Goal: Task Accomplishment & Management: Complete application form

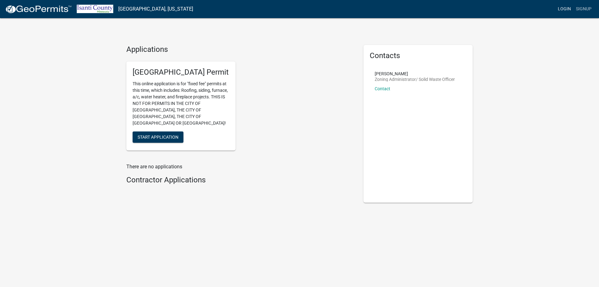
click at [564, 10] on link "Login" at bounding box center [565, 9] width 18 height 12
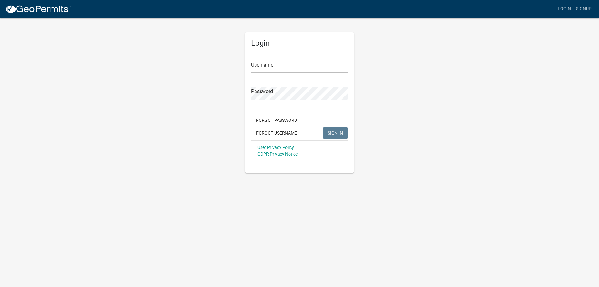
click at [301, 57] on div "Username" at bounding box center [299, 62] width 97 height 22
click at [275, 70] on input "Username" at bounding box center [299, 66] width 97 height 13
click at [275, 66] on input "Username" at bounding box center [299, 66] width 97 height 13
type input "[EMAIL_ADDRESS][DOMAIN_NAME]"
click at [343, 131] on span "SIGN IN" at bounding box center [335, 132] width 15 height 5
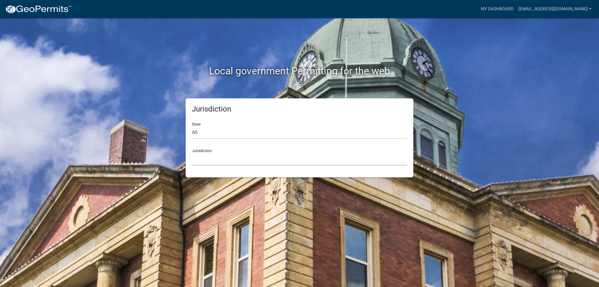
click at [215, 164] on select "[GEOGRAPHIC_DATA], [US_STATE] [GEOGRAPHIC_DATA], [US_STATE][PERSON_NAME][GEOGRA…" at bounding box center [299, 159] width 215 height 13
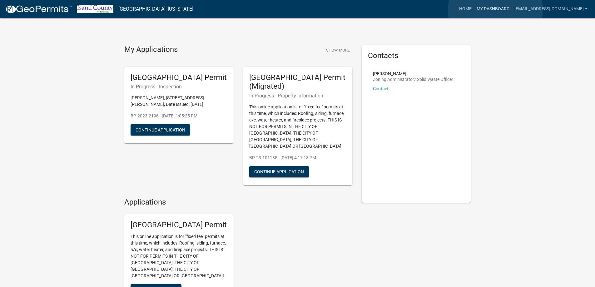
click at [495, 10] on link "My Dashboard" at bounding box center [493, 9] width 38 height 12
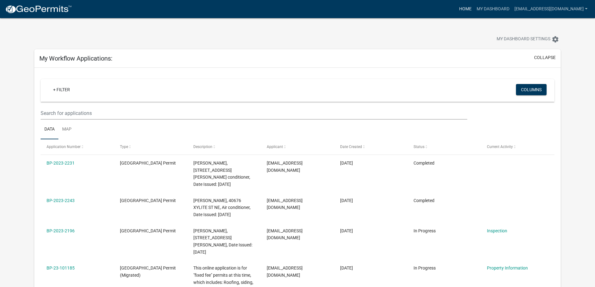
click at [474, 8] on link "Home" at bounding box center [464, 9] width 17 height 12
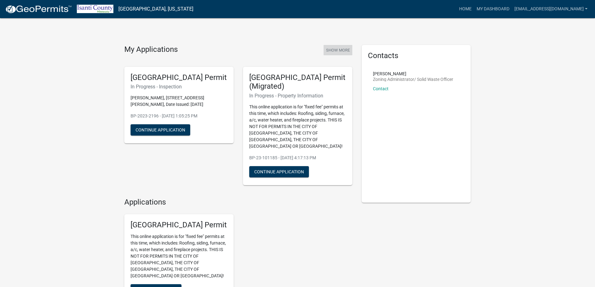
click at [334, 48] on button "Show More" at bounding box center [337, 50] width 29 height 10
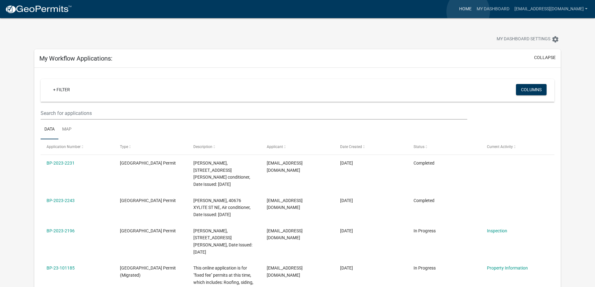
click at [468, 12] on link "Home" at bounding box center [464, 9] width 17 height 12
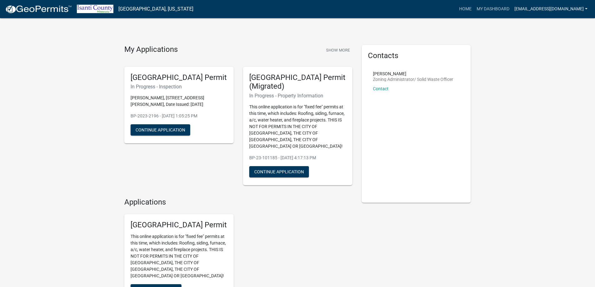
click at [537, 11] on link "[EMAIL_ADDRESS][DOMAIN_NAME]" at bounding box center [551, 9] width 78 height 12
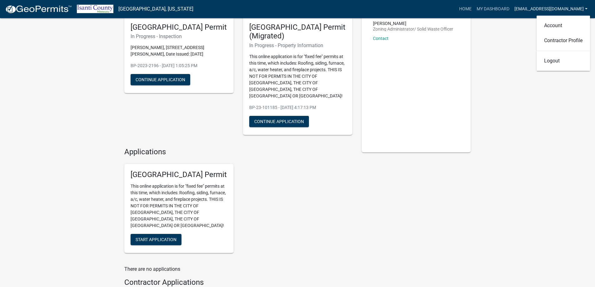
scroll to position [88, 0]
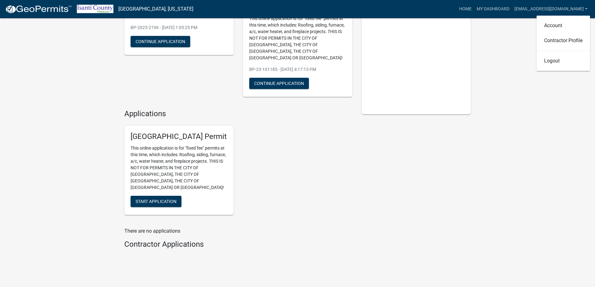
click at [341, 192] on div "[GEOGRAPHIC_DATA] Permit This online application is for "fixed fee" permits at …" at bounding box center [238, 170] width 237 height 99
click at [157, 240] on h4 "Contractor Applications" at bounding box center [238, 244] width 228 height 9
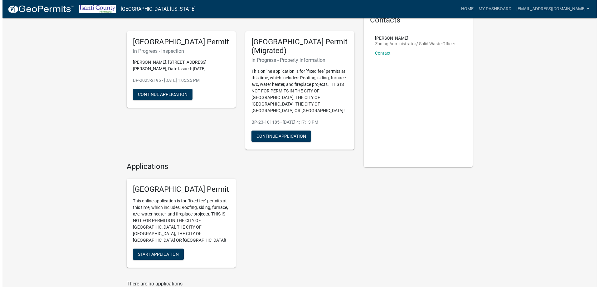
scroll to position [0, 0]
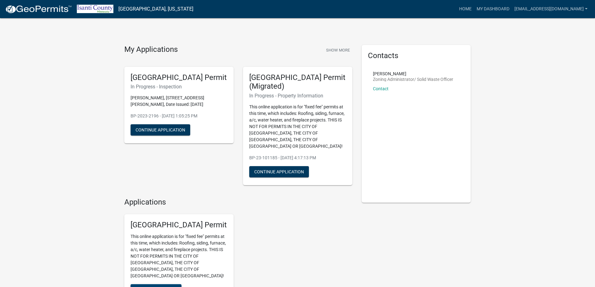
click at [153, 286] on span "Start Application" at bounding box center [155, 289] width 41 height 5
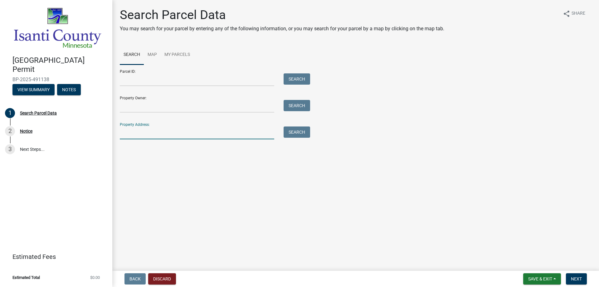
click at [143, 137] on input "Property Address:" at bounding box center [197, 132] width 154 height 13
paste input "[STREET_ADDRESS]"
type input "[STREET_ADDRESS]"
click at [285, 137] on button "Search" at bounding box center [297, 131] width 27 height 11
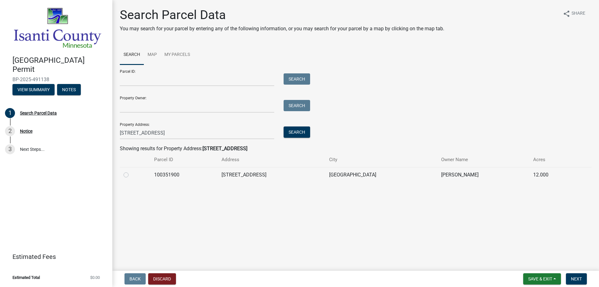
click at [131, 171] on label at bounding box center [131, 171] width 0 height 0
click at [131, 174] on input "radio" at bounding box center [133, 173] width 4 height 4
radio input "true"
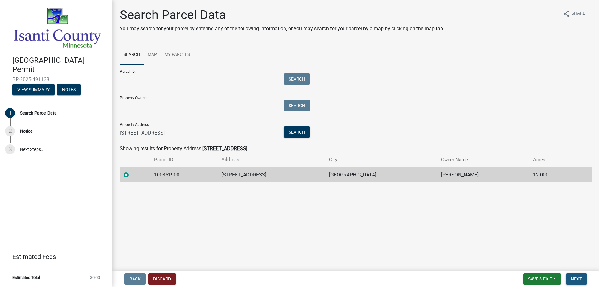
click at [575, 279] on span "Next" at bounding box center [576, 278] width 11 height 5
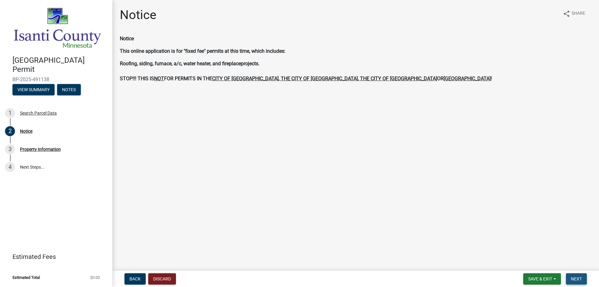
click at [569, 281] on button "Next" at bounding box center [576, 278] width 21 height 11
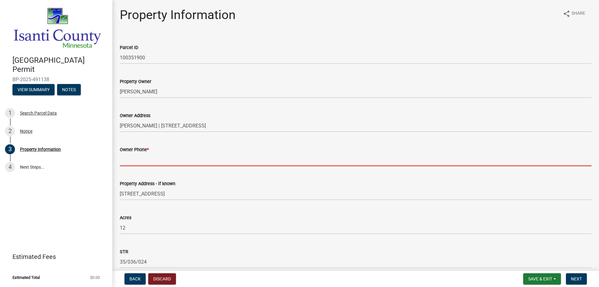
click at [156, 161] on input "Owner Phone *" at bounding box center [356, 159] width 472 height 13
type input "7"
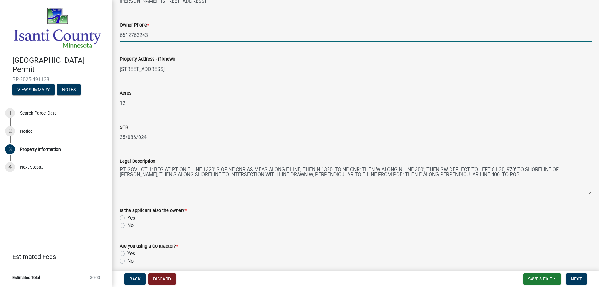
scroll to position [125, 0]
type input "6512763243"
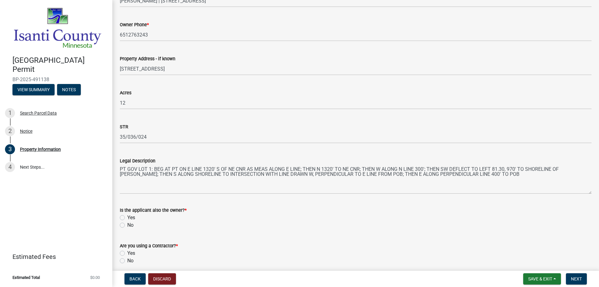
click at [127, 226] on label "No" at bounding box center [130, 224] width 6 height 7
click at [127, 225] on input "No" at bounding box center [129, 223] width 4 height 4
radio input "true"
click at [127, 252] on label "Yes" at bounding box center [131, 252] width 8 height 7
click at [127, 252] on input "Yes" at bounding box center [129, 251] width 4 height 4
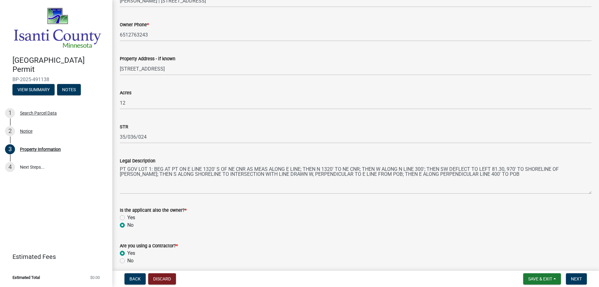
radio input "true"
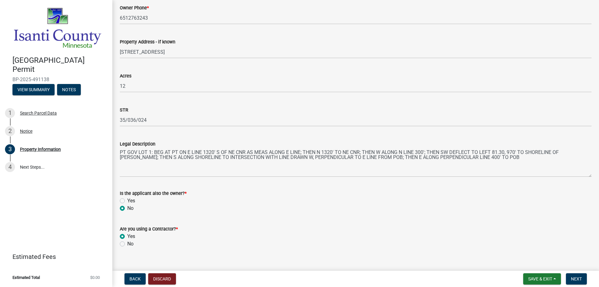
scroll to position [151, 0]
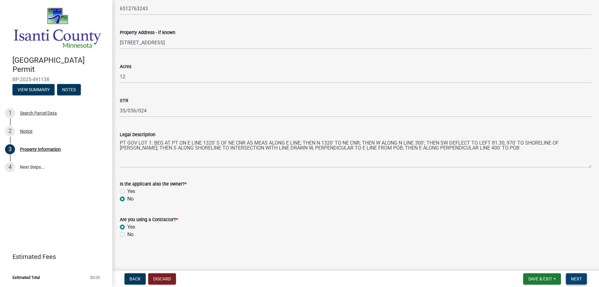
click at [573, 281] on span "Next" at bounding box center [576, 278] width 11 height 5
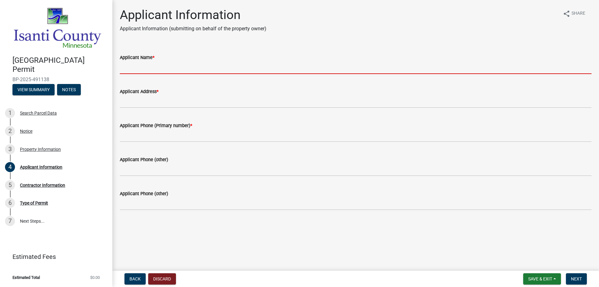
click at [135, 69] on input "Applicant Name *" at bounding box center [356, 67] width 472 height 13
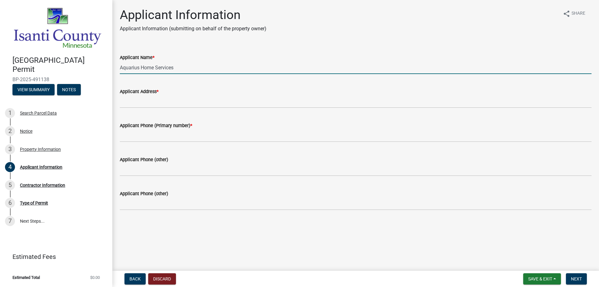
type input "Aquarius Home Services"
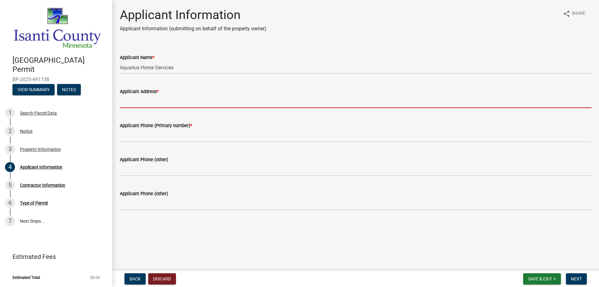
drag, startPoint x: 140, startPoint y: 100, endPoint x: 116, endPoint y: 105, distance: 24.2
click at [116, 105] on div "Applicant Address *" at bounding box center [355, 93] width 481 height 29
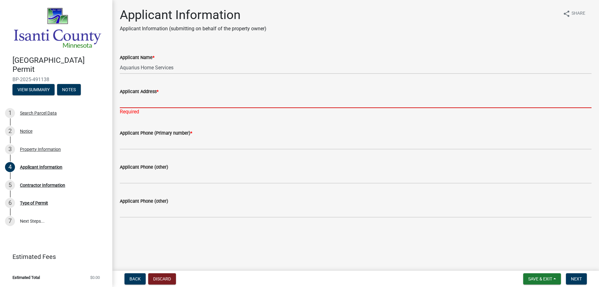
click at [123, 104] on input "Applicant Address *" at bounding box center [356, 101] width 472 height 13
type input "[STREET_ADDRESS]"
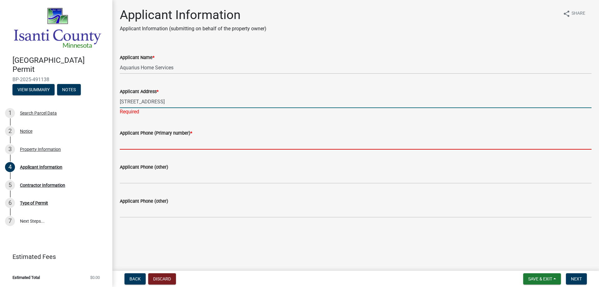
type input "6517770448"
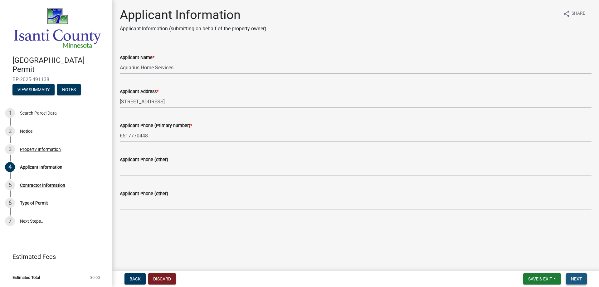
click at [578, 280] on span "Next" at bounding box center [576, 278] width 11 height 5
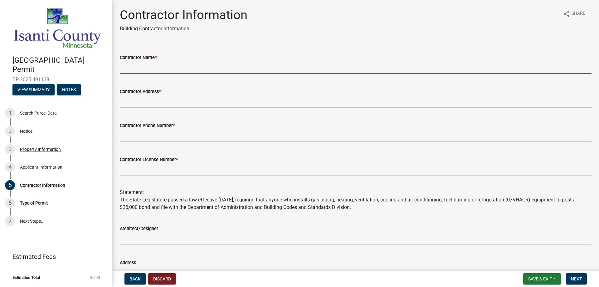
click at [164, 69] on input "Contractor Name *" at bounding box center [356, 67] width 472 height 13
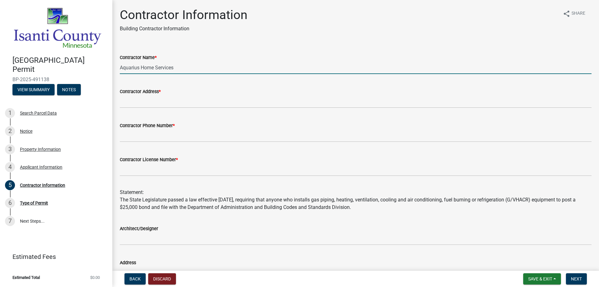
type input "Aquarius Home Services"
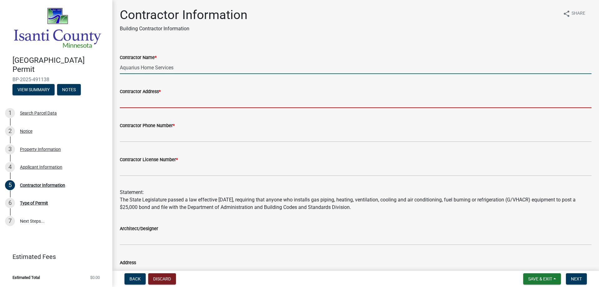
click at [147, 102] on input "Contractor Address *" at bounding box center [356, 101] width 472 height 13
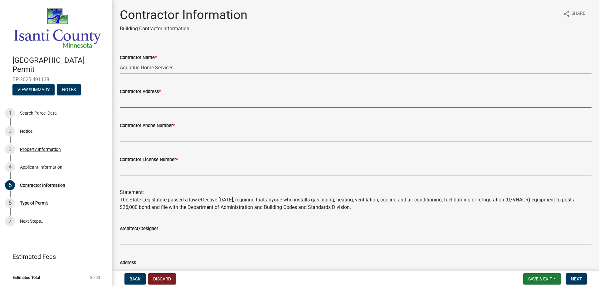
drag, startPoint x: 146, startPoint y: 102, endPoint x: 138, endPoint y: 97, distance: 9.1
click at [138, 97] on input "Contractor Address *" at bounding box center [356, 101] width 472 height 13
type input "[STREET_ADDRESS]"
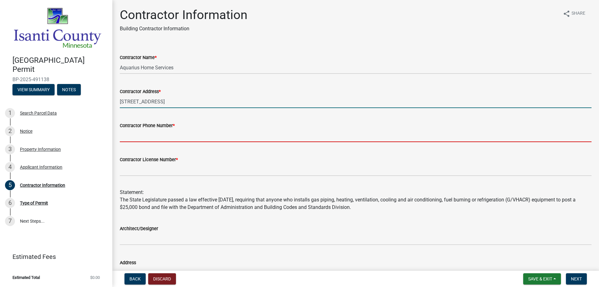
type input "6517770448"
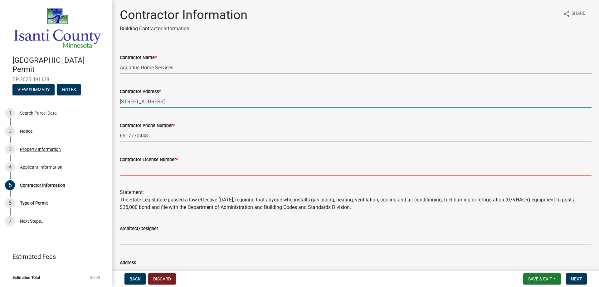
click at [138, 172] on input "Contractor License Number *" at bounding box center [356, 169] width 472 height 13
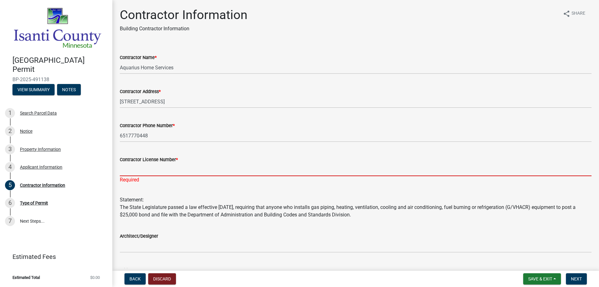
click at [133, 171] on input "Contractor License Number *" at bounding box center [356, 169] width 472 height 13
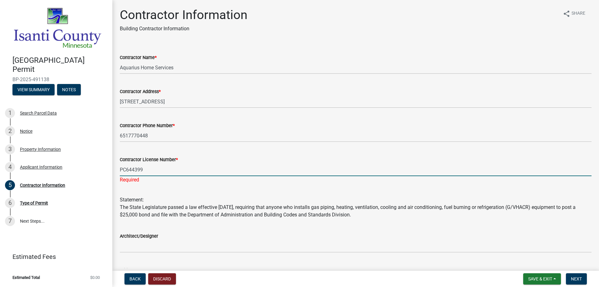
type input "PC644399"
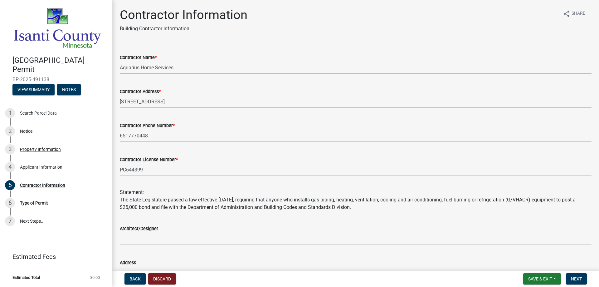
click at [242, 146] on wm-data-entity-input "Contractor Phone Number * [PHONE_NUMBER]" at bounding box center [356, 130] width 472 height 34
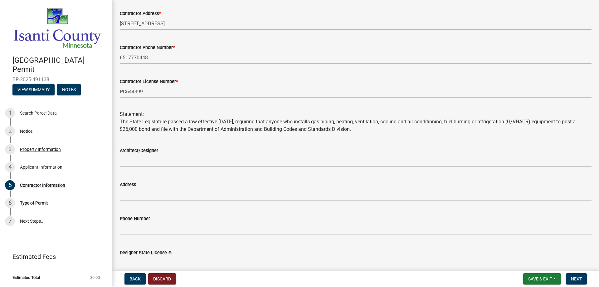
scroll to position [108, 0]
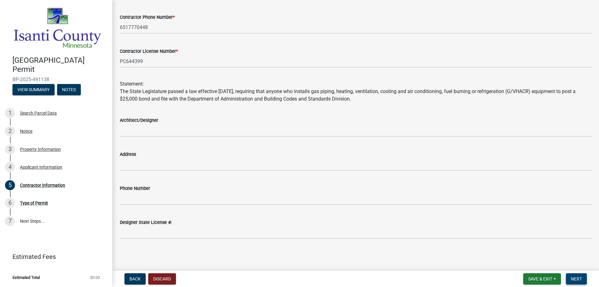
click at [575, 281] on span "Next" at bounding box center [576, 278] width 11 height 5
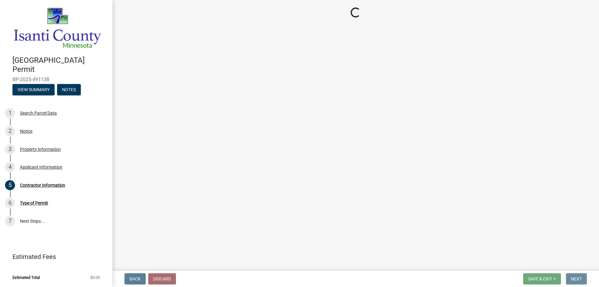
scroll to position [0, 0]
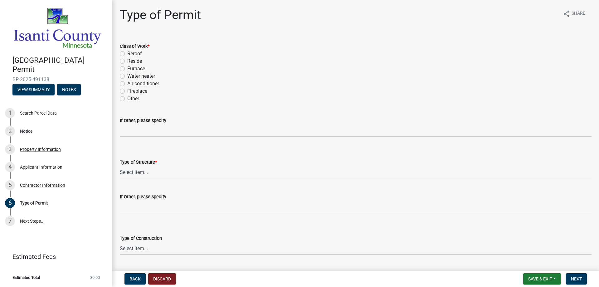
click at [133, 77] on label "Water heater" at bounding box center [141, 75] width 28 height 7
click at [131, 76] on input "Water heater" at bounding box center [129, 74] width 4 height 4
radio input "true"
click at [136, 174] on select "Select Item... Accessory Commercial Single Family Agricultural Other N/A" at bounding box center [356, 172] width 472 height 13
click at [120, 166] on select "Select Item... Accessory Commercial Single Family Agricultural Other N/A" at bounding box center [356, 172] width 472 height 13
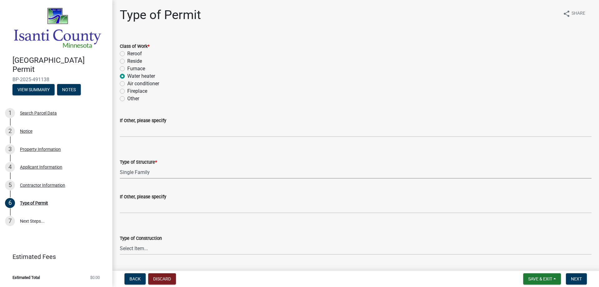
select select "eb4da8a3-282e-4d3e-a231-485219132635"
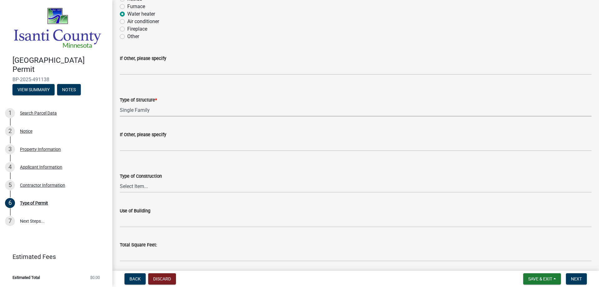
scroll to position [62, 0]
click at [136, 184] on select "Select Item... Wood Frame Masonry Metal Manufactured Modular Other" at bounding box center [356, 185] width 472 height 13
click at [138, 189] on select "Select Item... Wood Frame Masonry Metal Manufactured Modular Other" at bounding box center [356, 185] width 472 height 13
click at [228, 159] on div "Type of Construction Select Item... Wood Frame Masonry Metal Manufactured Modul…" at bounding box center [356, 174] width 472 height 37
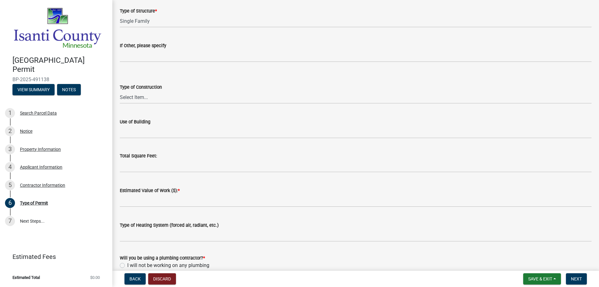
scroll to position [156, 0]
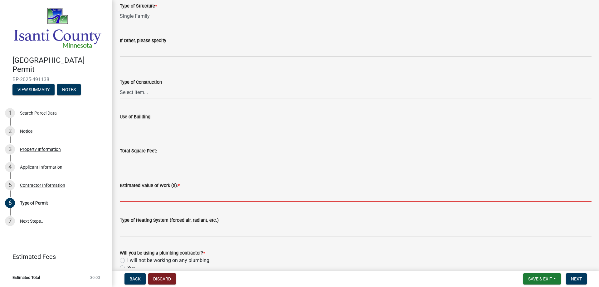
click at [145, 196] on input "text" at bounding box center [356, 195] width 472 height 13
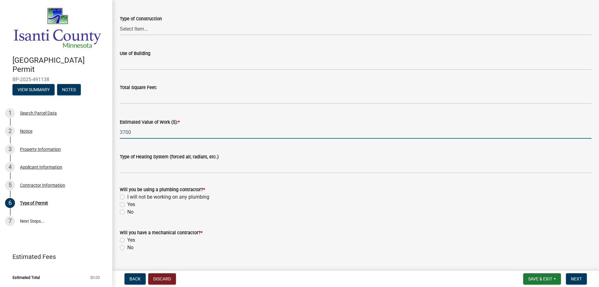
scroll to position [233, 0]
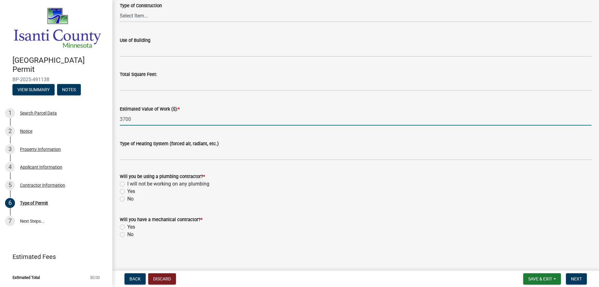
type input "3700"
click at [127, 192] on label "Yes" at bounding box center [131, 191] width 8 height 7
click at [127, 192] on input "Yes" at bounding box center [129, 190] width 4 height 4
radio input "true"
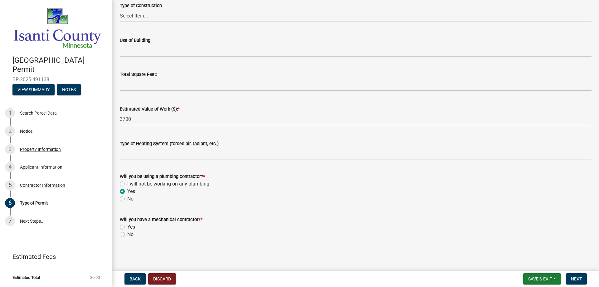
click at [127, 227] on label "Yes" at bounding box center [131, 226] width 8 height 7
click at [127, 227] on input "Yes" at bounding box center [129, 225] width 4 height 4
radio input "true"
click at [575, 278] on span "Next" at bounding box center [576, 278] width 11 height 5
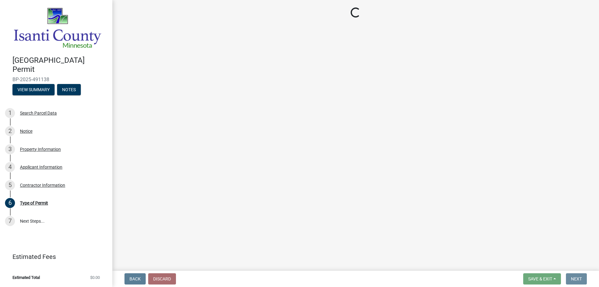
scroll to position [0, 0]
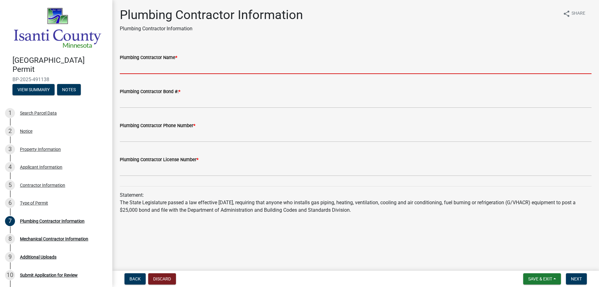
click at [153, 69] on input "Plumbing Contractor Name *" at bounding box center [356, 67] width 472 height 13
click at [152, 68] on input "Plumbing Contractor Name *" at bounding box center [356, 67] width 472 height 13
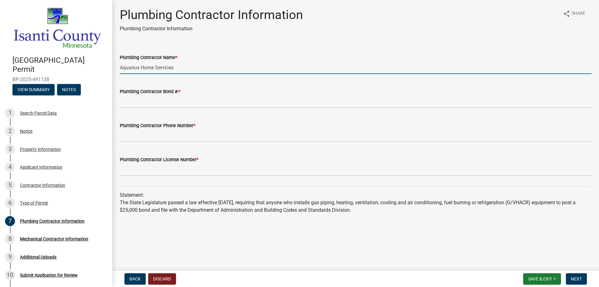
type input "Aquarius Home Services"
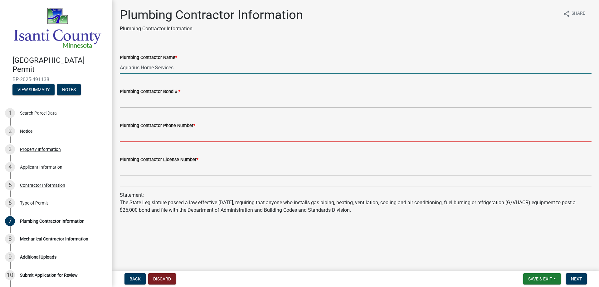
click at [144, 138] on input "Plumbing Contractor Phone Number *" at bounding box center [356, 135] width 472 height 13
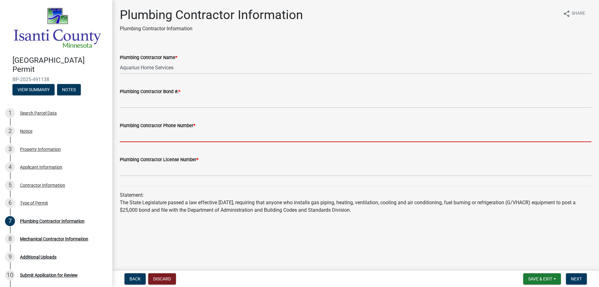
type input "6517770448"
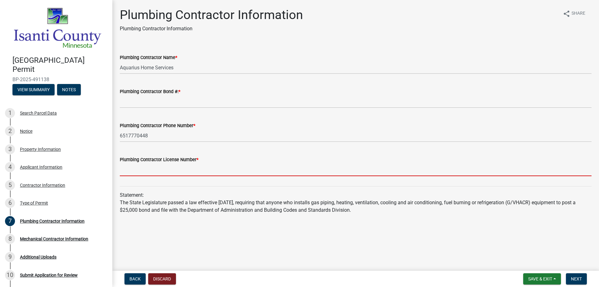
click at [141, 169] on input "Plumbing Contractor License Number *" at bounding box center [356, 169] width 472 height 13
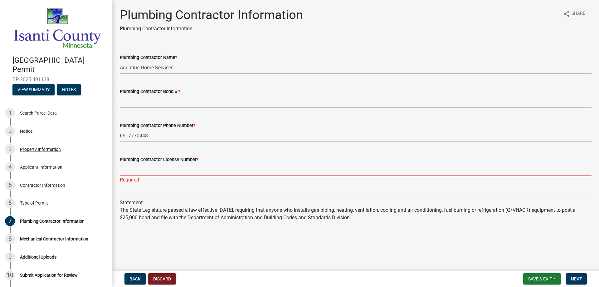
click at [140, 168] on input "Plumbing Contractor License Number *" at bounding box center [356, 169] width 472 height 13
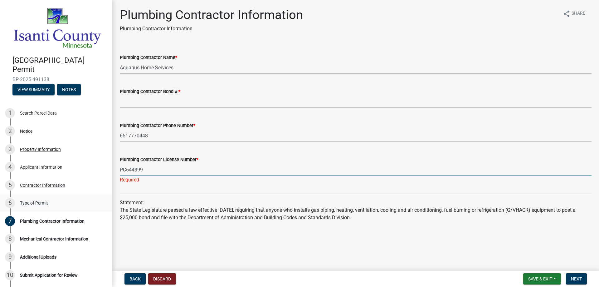
type input "PC644399"
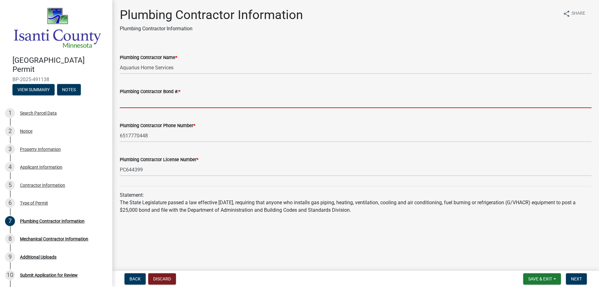
click at [135, 101] on input "Plumbing Contractor Bond #: *" at bounding box center [356, 101] width 472 height 13
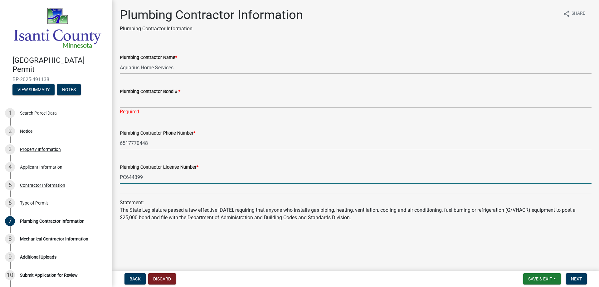
drag, startPoint x: 142, startPoint y: 180, endPoint x: 121, endPoint y: 178, distance: 21.3
click at [121, 178] on input "PC644399" at bounding box center [356, 177] width 472 height 13
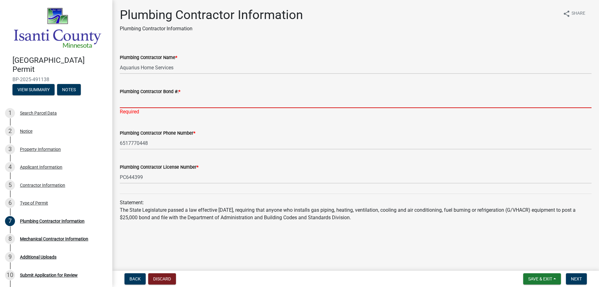
click at [170, 99] on input "Plumbing Contractor Bond #: *" at bounding box center [356, 101] width 472 height 13
paste input "PC644399"
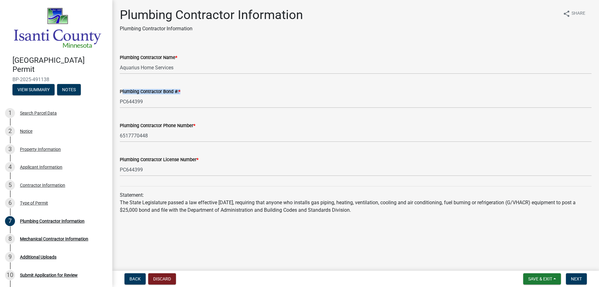
drag, startPoint x: 188, startPoint y: 91, endPoint x: 118, endPoint y: 92, distance: 69.9
click at [118, 92] on div "Plumbing Contractor Bond #: * PC644399" at bounding box center [355, 93] width 481 height 29
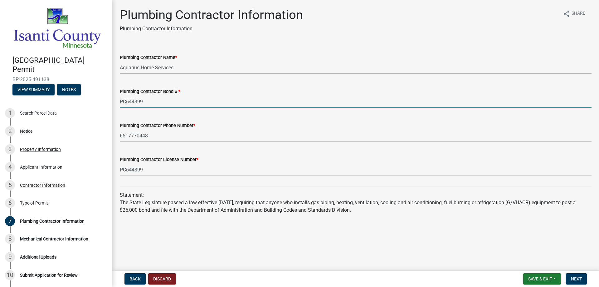
click at [145, 105] on input "PC644399" at bounding box center [356, 101] width 472 height 13
paste input "W150109073"
type input "W150109073"
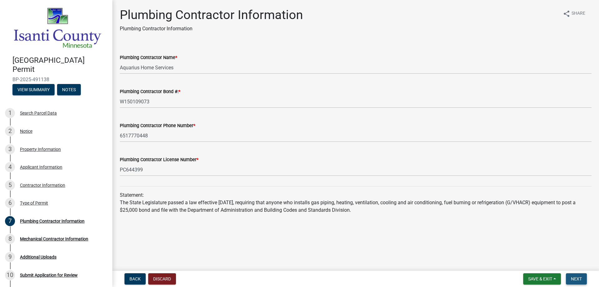
click at [581, 279] on span "Next" at bounding box center [576, 278] width 11 height 5
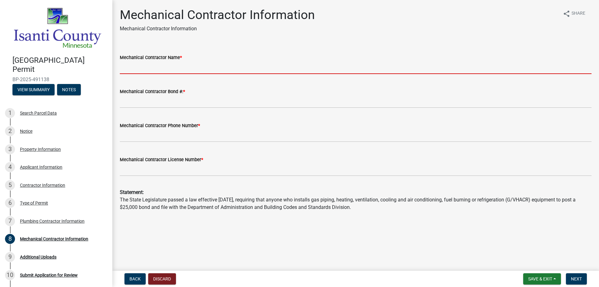
click at [140, 68] on input "Mechanical Contractor Name *" at bounding box center [356, 67] width 472 height 13
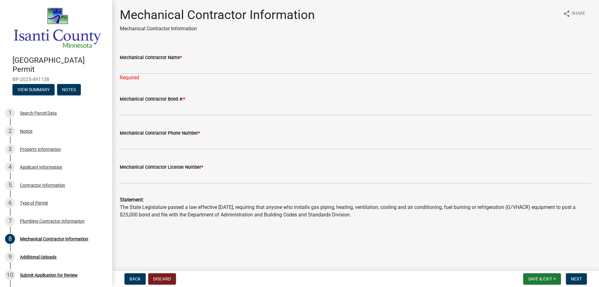
click at [194, 74] on div "Required" at bounding box center [356, 77] width 472 height 7
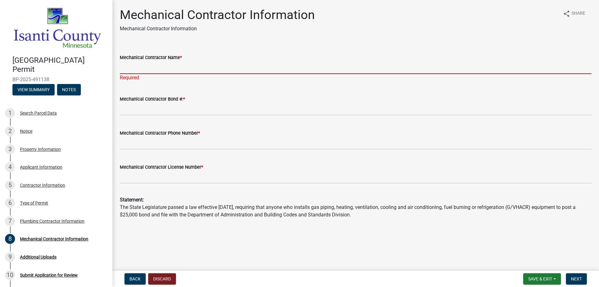
click at [188, 70] on input "Mechanical Contractor Name *" at bounding box center [356, 67] width 472 height 13
drag, startPoint x: 188, startPoint y: 70, endPoint x: 162, endPoint y: 69, distance: 26.2
click at [162, 69] on input "Mechanical Contractor Name *" at bounding box center [356, 67] width 472 height 13
click at [126, 68] on input "Mechanical Contractor Name *" at bounding box center [356, 67] width 472 height 13
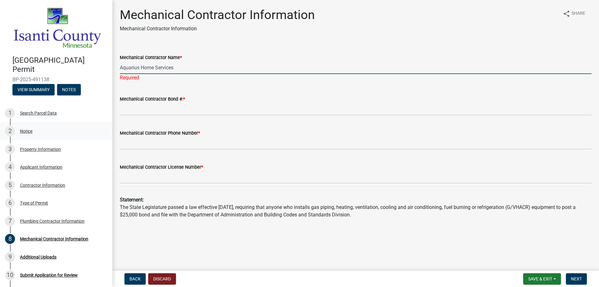
type input "Aquarius Home Services"
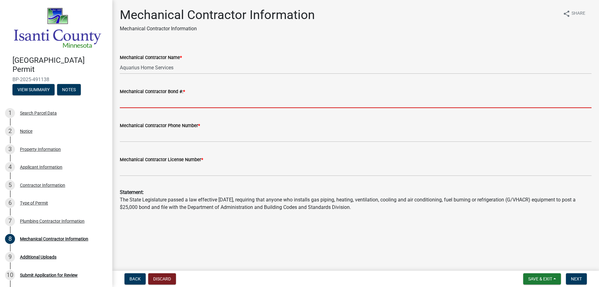
click at [157, 101] on input "Mechanical Contractor Bond #: *" at bounding box center [356, 101] width 472 height 13
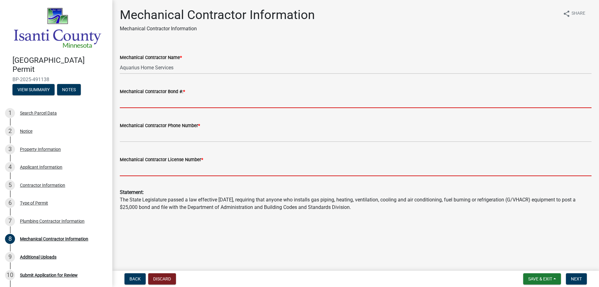
click at [145, 168] on form "Mechanical Contractor License Number *" at bounding box center [356, 166] width 472 height 20
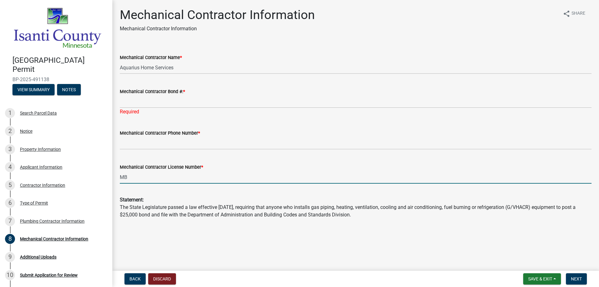
click at [157, 179] on input "MB" at bounding box center [356, 177] width 472 height 13
type input "MB003596"
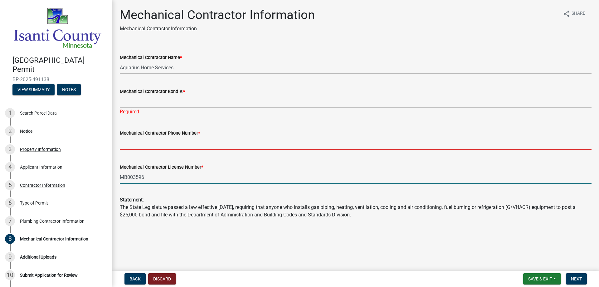
click at [164, 142] on input "Mechanical Contractor Phone Number *" at bounding box center [356, 143] width 472 height 13
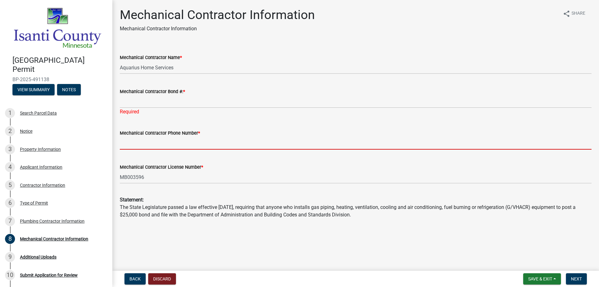
type input "6517770448"
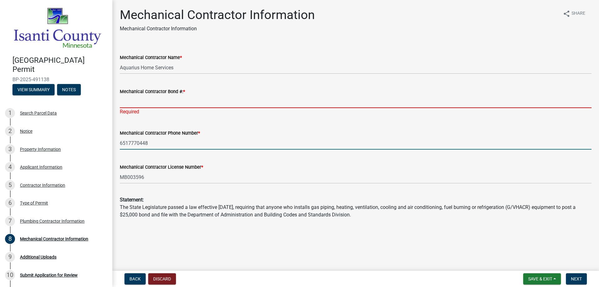
click at [150, 103] on input "Mechanical Contractor Bond #: *" at bounding box center [356, 101] width 472 height 13
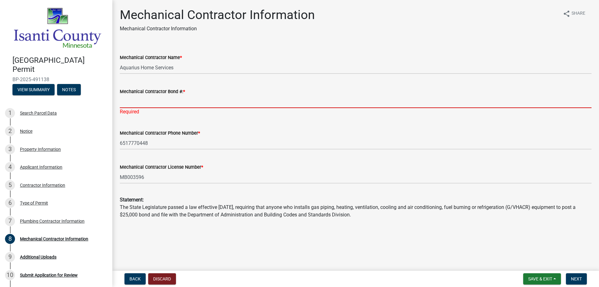
paste input "RLI0613703"
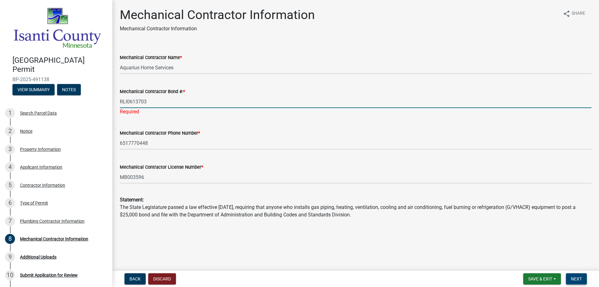
type input "RLI0613703"
click at [575, 281] on span "Next" at bounding box center [576, 278] width 11 height 5
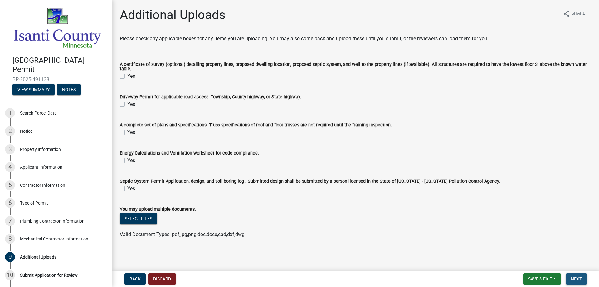
click at [575, 279] on span "Next" at bounding box center [576, 278] width 11 height 5
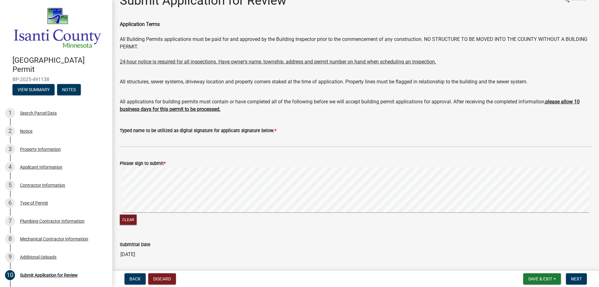
scroll to position [36, 0]
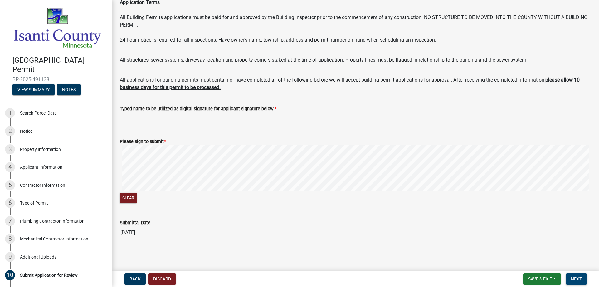
click at [575, 277] on span "Next" at bounding box center [576, 278] width 11 height 5
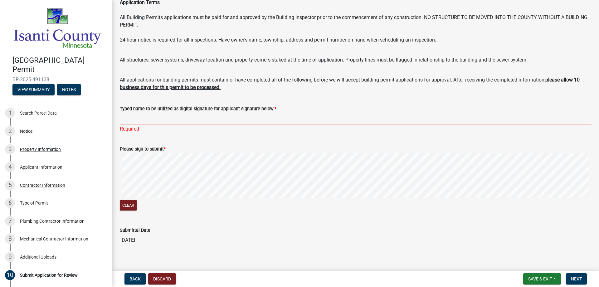
click at [160, 116] on input "Typed name to be utilized as digital signature for applicant signature below. *" at bounding box center [356, 118] width 472 height 13
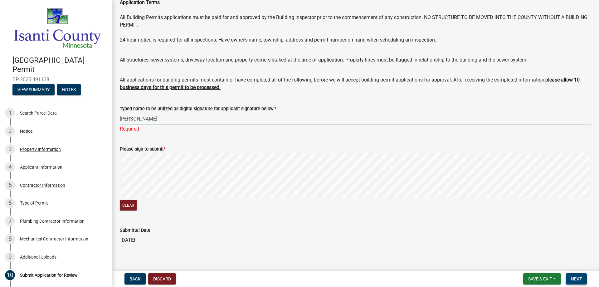
type input "[PERSON_NAME]"
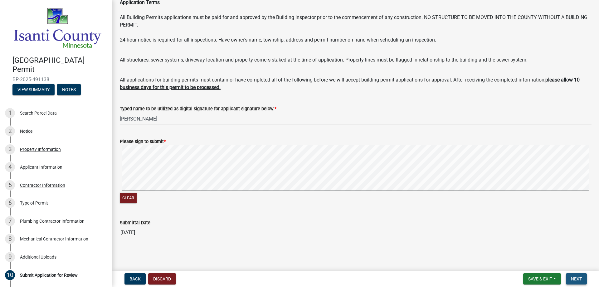
click at [581, 279] on span "Next" at bounding box center [576, 278] width 11 height 5
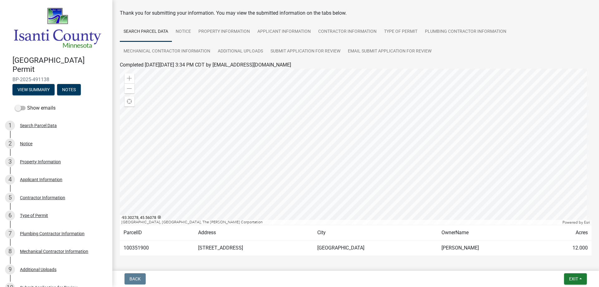
scroll to position [50, 0]
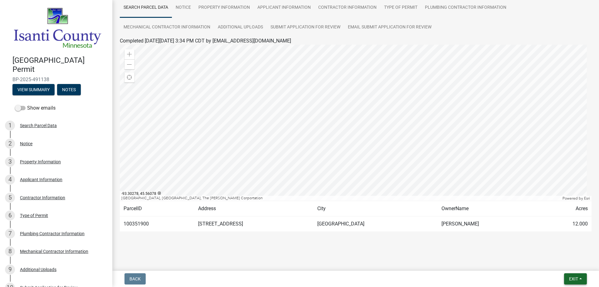
click at [573, 279] on span "Exit" at bounding box center [573, 278] width 9 height 5
click at [434, 249] on div "Submitted Thank you for submitting your information. You may view the submitted…" at bounding box center [355, 103] width 481 height 291
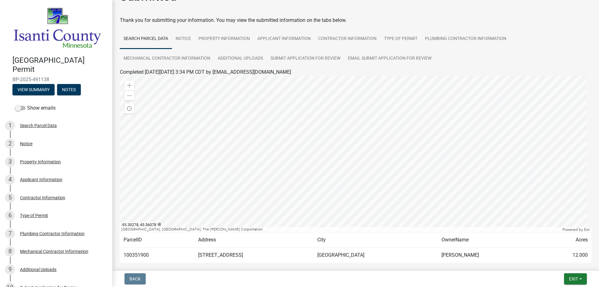
scroll to position [0, 0]
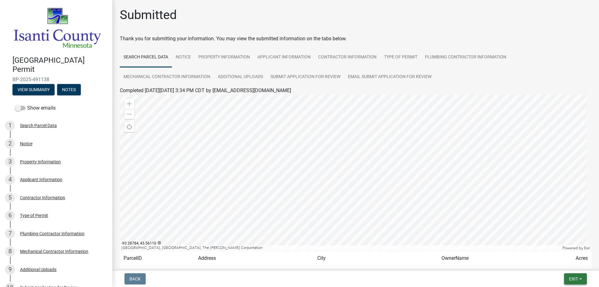
click at [570, 278] on span "Exit" at bounding box center [573, 278] width 9 height 5
click at [552, 265] on button "Save & Exit" at bounding box center [562, 262] width 50 height 15
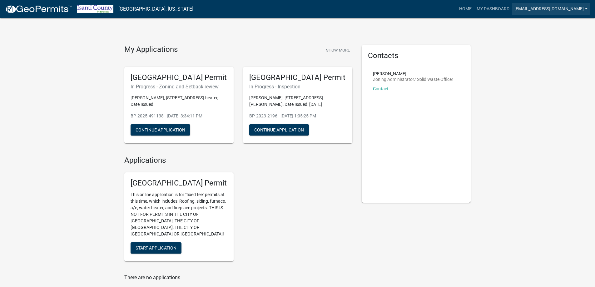
click at [556, 12] on link "[EMAIL_ADDRESS][DOMAIN_NAME]" at bounding box center [551, 9] width 78 height 12
click at [561, 57] on link "Logout" at bounding box center [562, 60] width 53 height 15
